Goal: Transaction & Acquisition: Purchase product/service

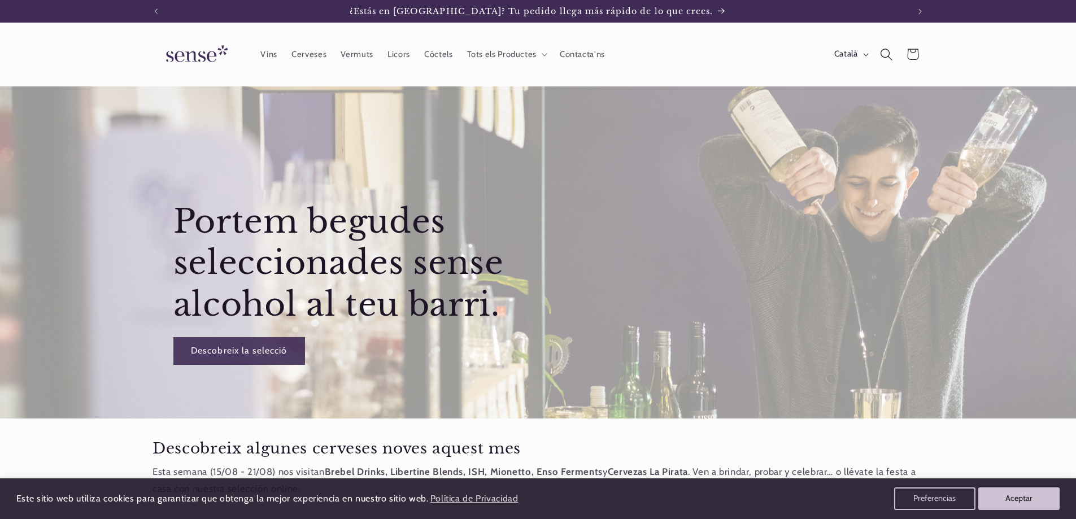
click at [882, 55] on icon "Cerca" at bounding box center [887, 54] width 12 height 12
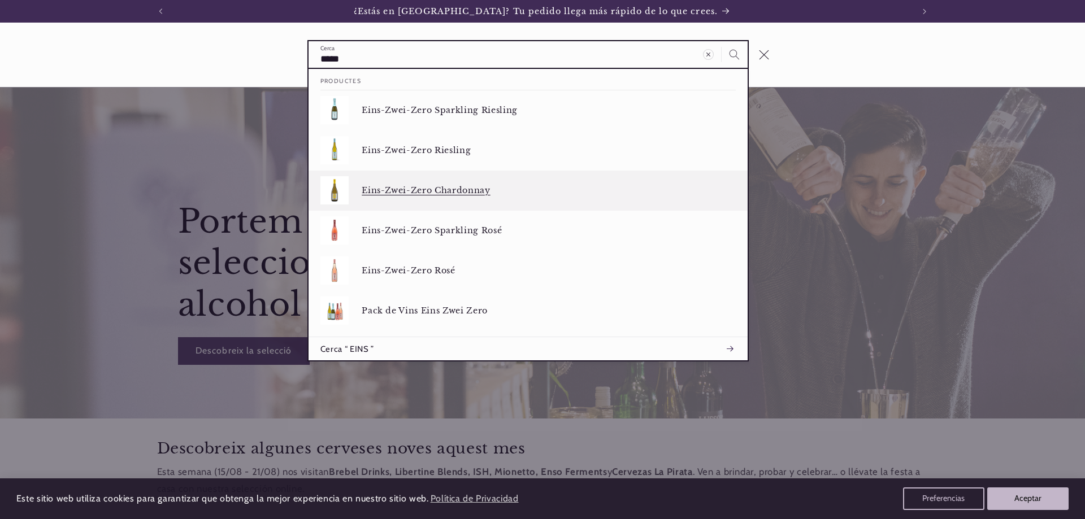
type input "****"
click at [722, 41] on button "Cerca" at bounding box center [735, 54] width 26 height 26
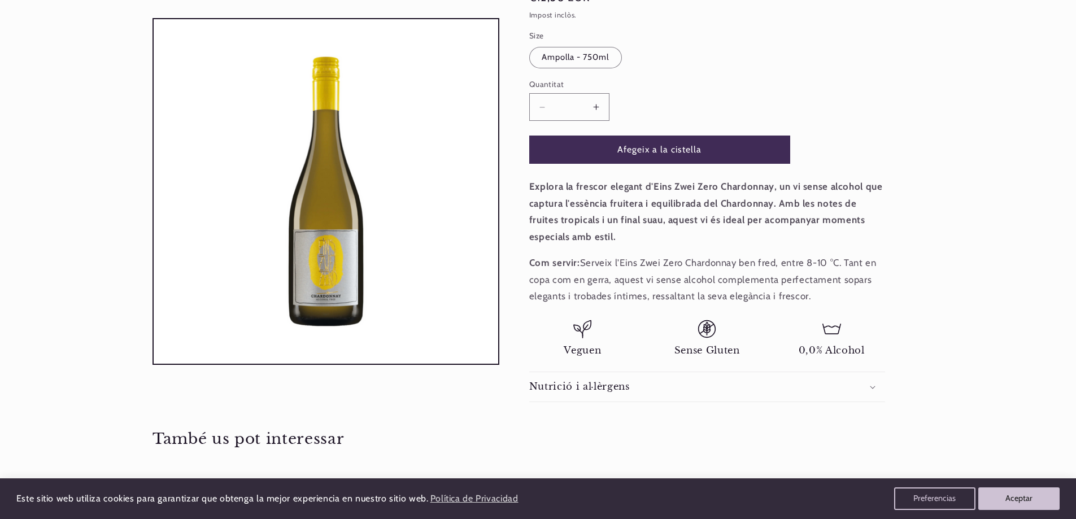
scroll to position [339, 0]
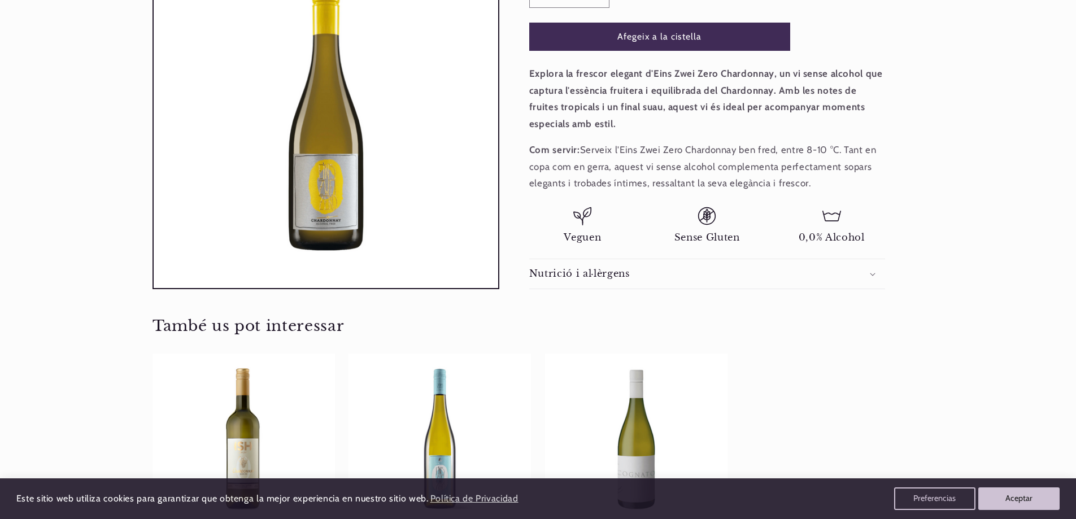
click at [872, 270] on div "Nutrició i al·lèrgens" at bounding box center [707, 274] width 356 height 12
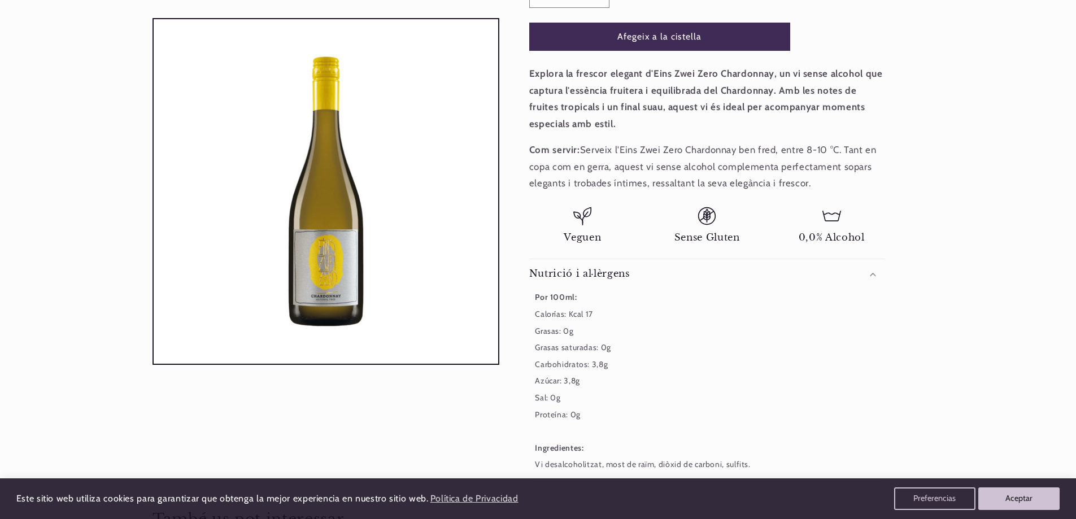
click at [872, 270] on div "Nutrició i al·lèrgens" at bounding box center [707, 274] width 356 height 12
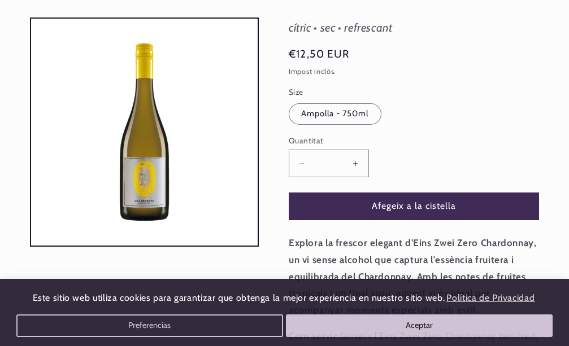
scroll to position [0, 0]
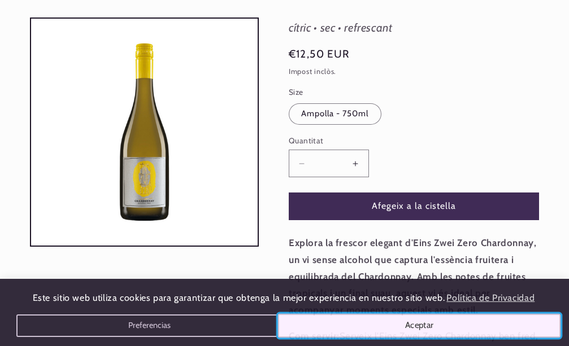
click at [414, 327] on button "Aceptar" at bounding box center [419, 326] width 283 height 24
